Goal: Task Accomplishment & Management: Complete application form

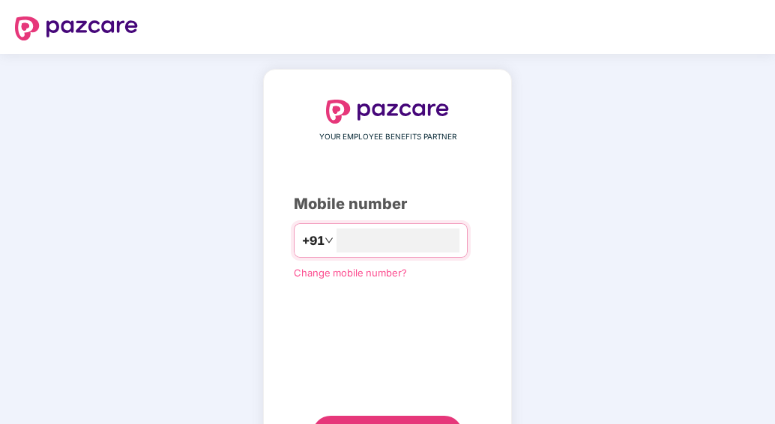
type input "**********"
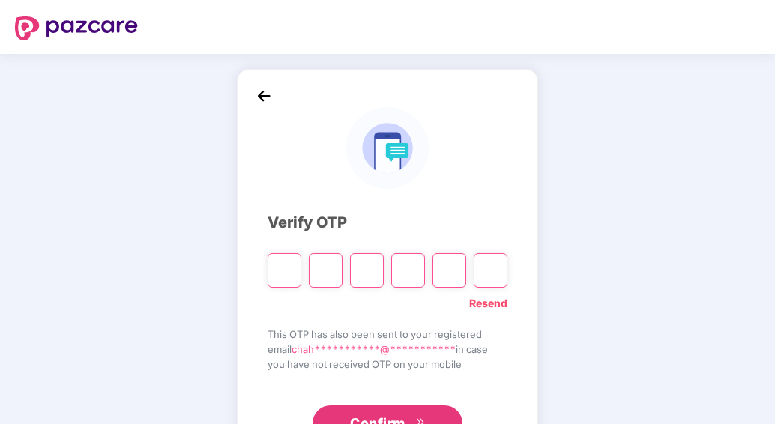
type input "*"
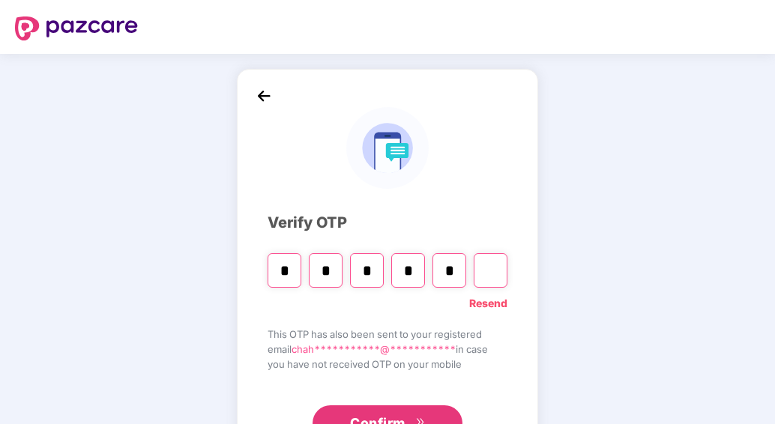
type input "*"
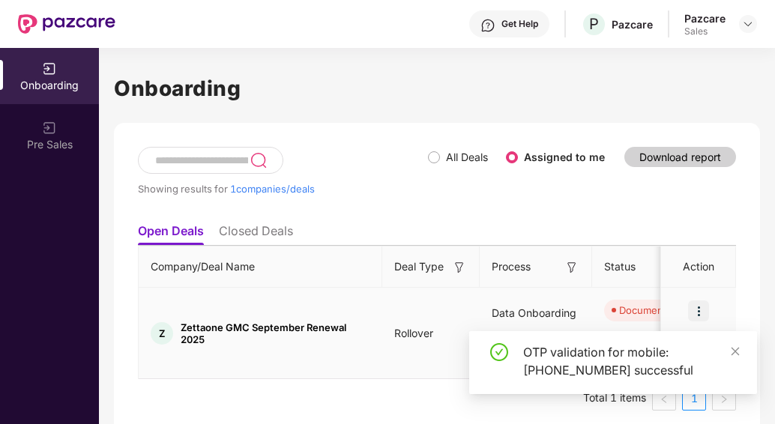
click at [709, 311] on div at bounding box center [698, 311] width 75 height 45
click at [698, 315] on img at bounding box center [698, 311] width 21 height 21
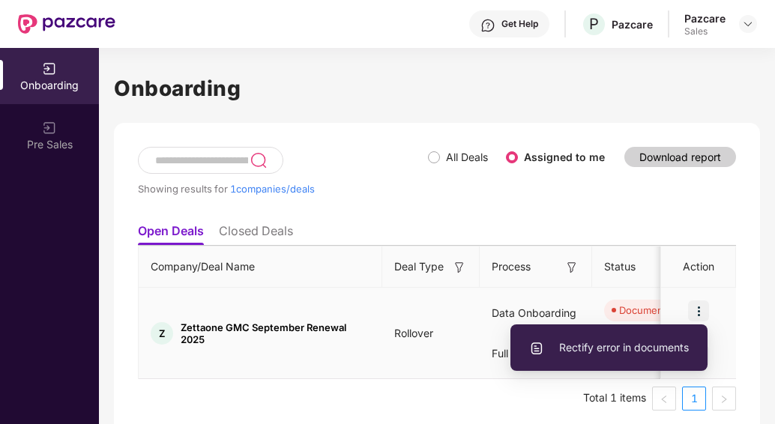
click at [628, 361] on li "Rectify error in documents" at bounding box center [609, 347] width 197 height 31
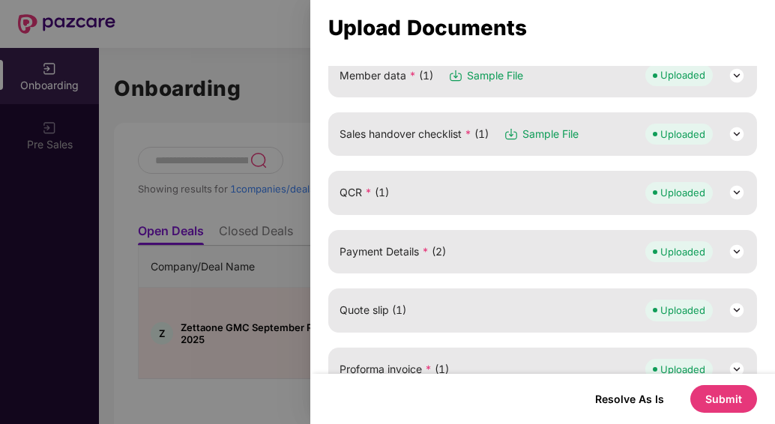
scroll to position [186, 0]
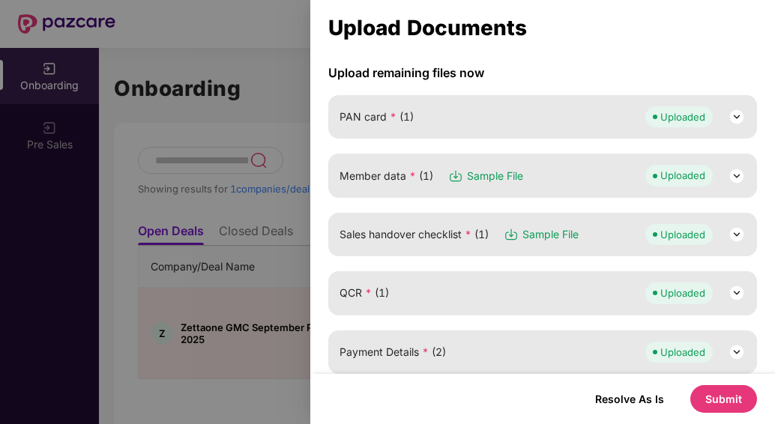
click at [733, 175] on img at bounding box center [737, 176] width 18 height 18
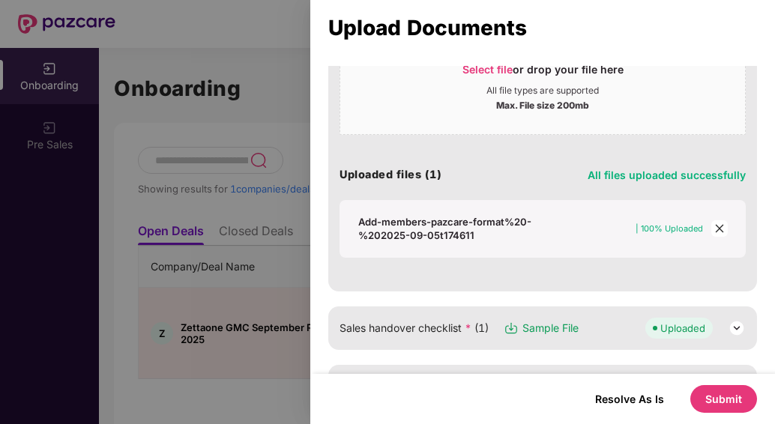
scroll to position [366, 0]
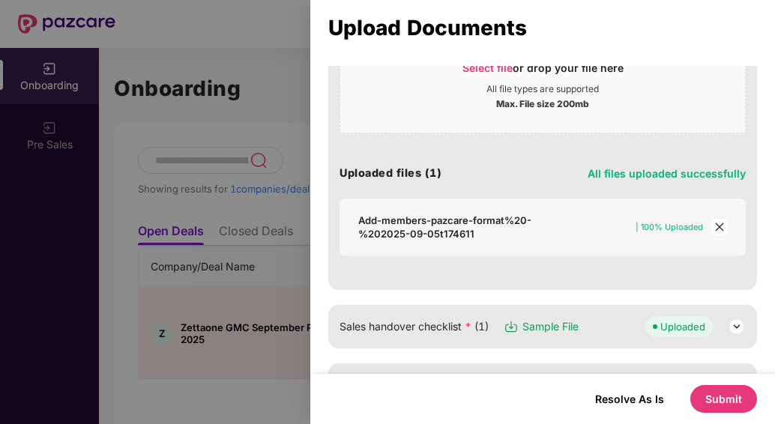
click at [400, 220] on div "Add-members-pazcare-format%20-%202025-09-05t174611" at bounding box center [453, 227] width 190 height 27
click at [715, 226] on icon "close" at bounding box center [720, 227] width 10 height 10
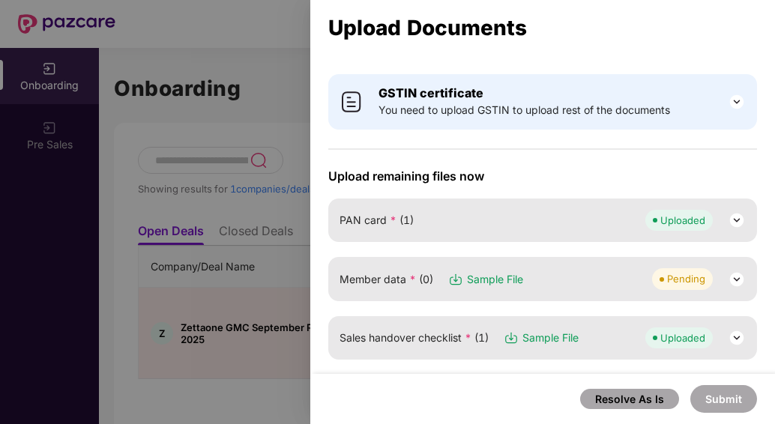
scroll to position [81, 0]
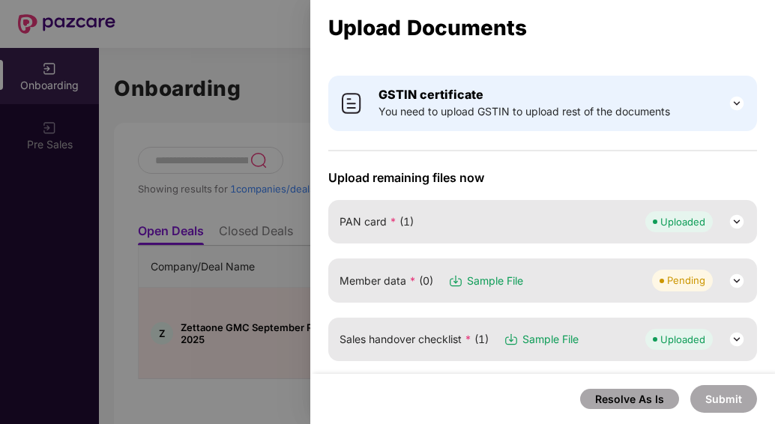
click at [741, 277] on img at bounding box center [737, 281] width 18 height 18
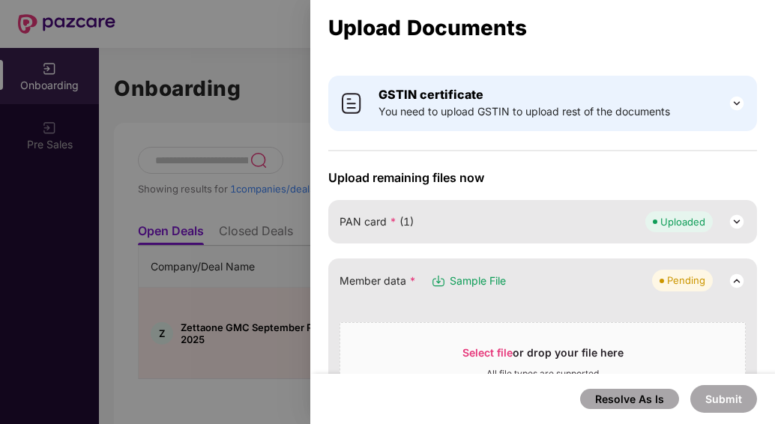
scroll to position [208, 0]
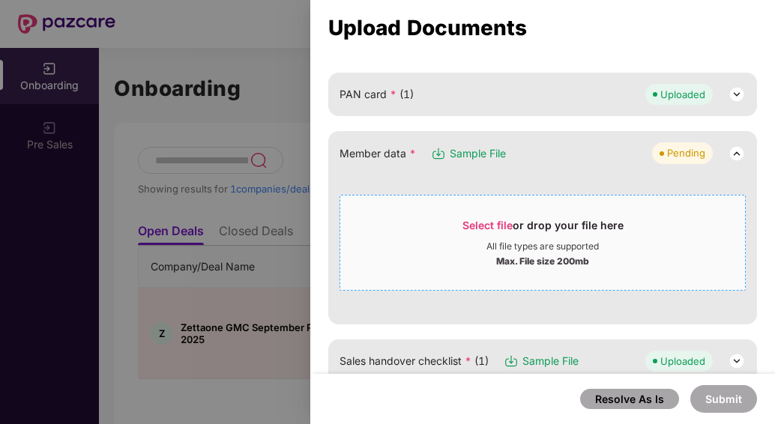
click at [495, 208] on span "Select file or drop your file here All file types are supported Max. File size …" at bounding box center [542, 243] width 405 height 72
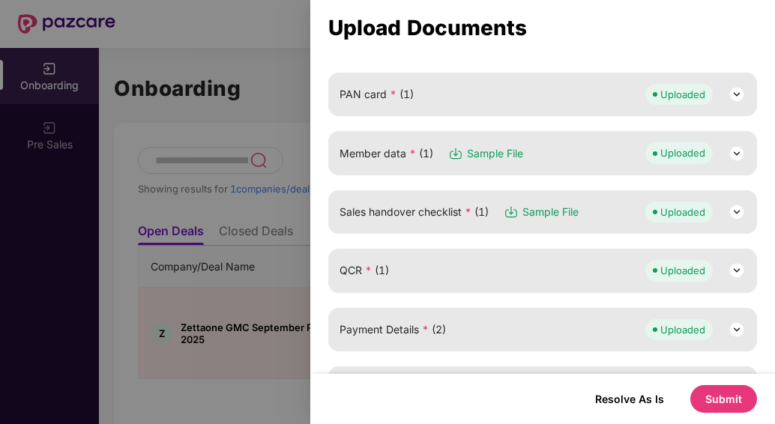
scroll to position [427, 0]
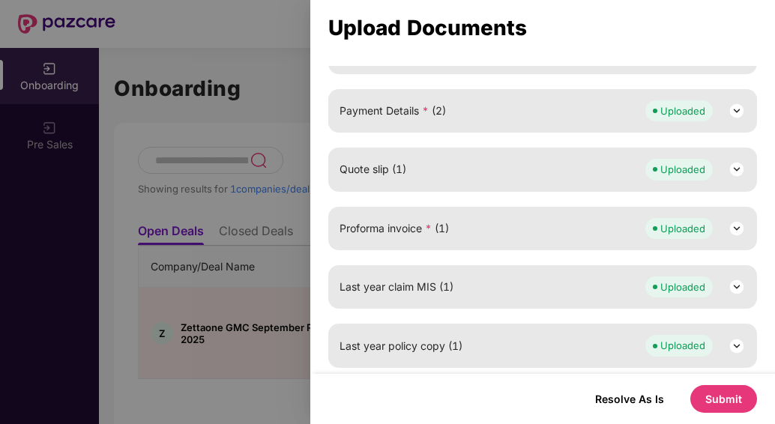
click at [712, 394] on button "Submit" at bounding box center [724, 399] width 67 height 28
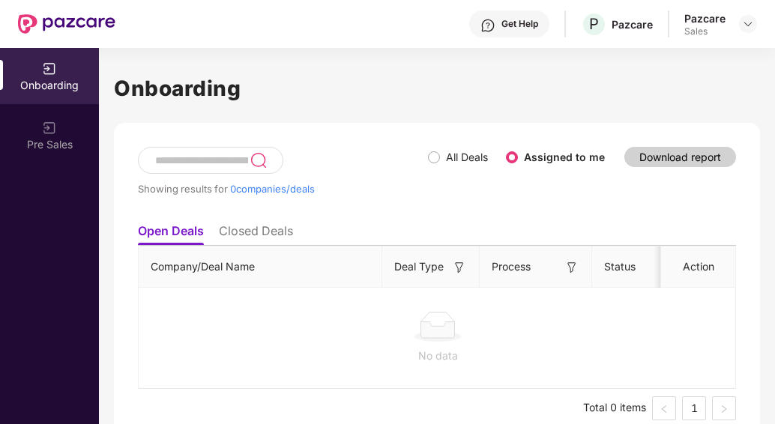
scroll to position [19, 0]
